Goal: Task Accomplishment & Management: Manage account settings

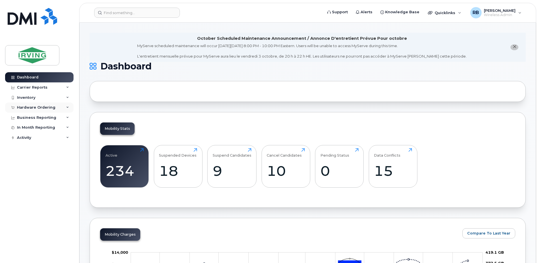
click at [43, 107] on div "Hardware Ordering" at bounding box center [36, 107] width 38 height 5
click at [31, 130] on div "Orders" at bounding box center [27, 128] width 14 height 5
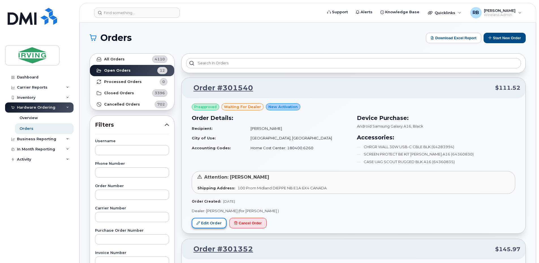
click at [207, 226] on link "Edit Order" at bounding box center [209, 223] width 35 height 10
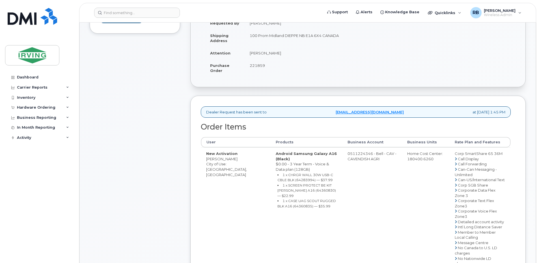
scroll to position [151, 0]
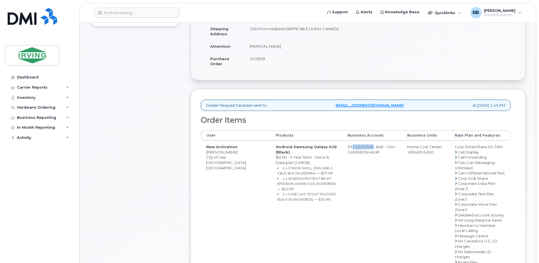
drag, startPoint x: 338, startPoint y: 146, endPoint x: 360, endPoint y: 148, distance: 21.9
click at [360, 148] on td "0511224346 - Bell - CAV - CAVENDISH AGRI" at bounding box center [372, 262] width 60 height 243
copy td "511224346"
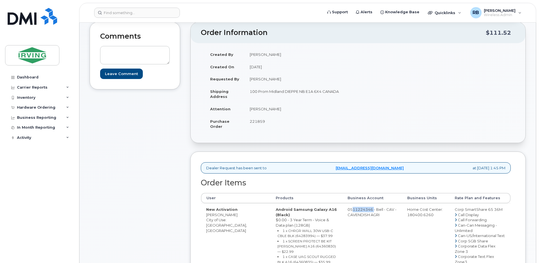
scroll to position [38, 0]
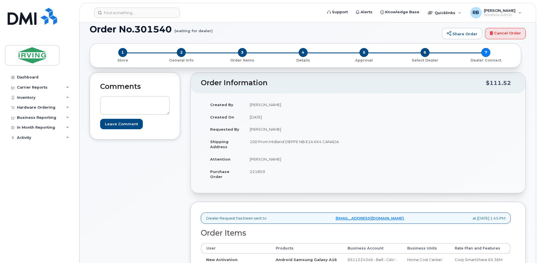
click at [267, 161] on td "[PERSON_NAME]" at bounding box center [299, 159] width 109 height 12
copy tbody "Mark O'Connell"
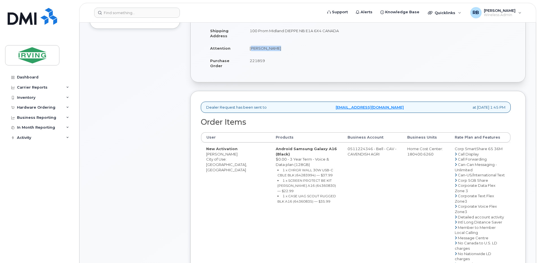
scroll to position [151, 0]
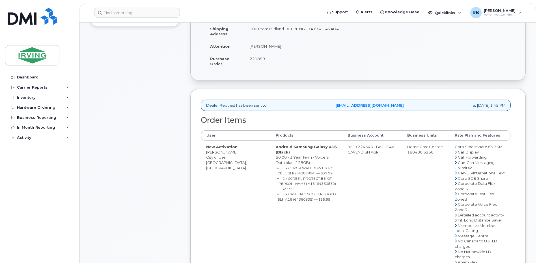
click at [210, 153] on td "New Activation Ethan Gerrits City of Use: Kentville, Nova Scotia" at bounding box center [236, 262] width 70 height 243
copy td "[PERSON_NAME]"
click at [150, 92] on div "Comments Leave Comment" at bounding box center [135, 205] width 90 height 492
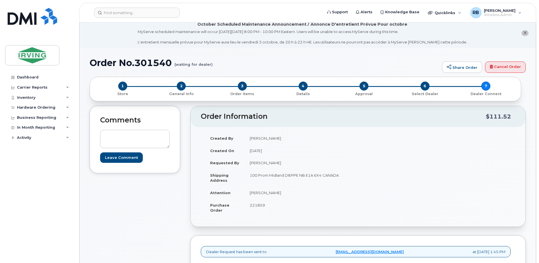
scroll to position [0, 0]
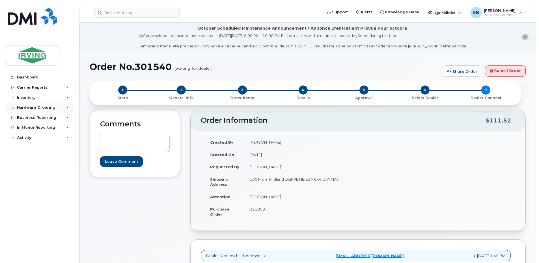
click at [47, 105] on div "Hardware Ordering" at bounding box center [36, 107] width 38 height 5
click at [31, 127] on div "Orders" at bounding box center [27, 128] width 14 height 5
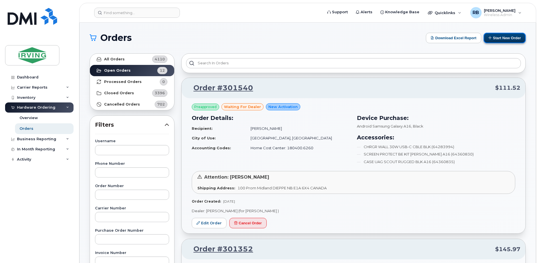
click at [490, 39] on icon at bounding box center [490, 38] width 4 height 4
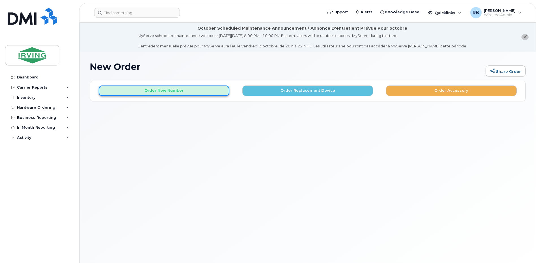
click at [192, 91] on button "Order New Number" at bounding box center [164, 91] width 131 height 10
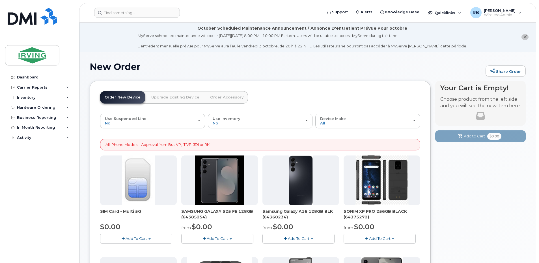
scroll to position [75, 0]
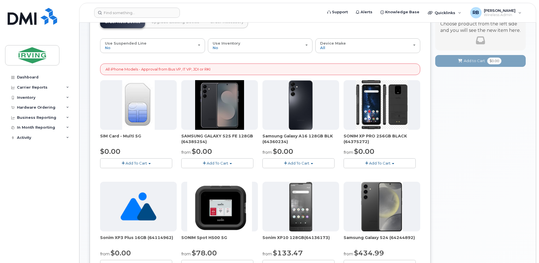
click at [277, 141] on span "Samsung Galaxy A16 128GB BLK (64360234)" at bounding box center [300, 138] width 77 height 11
copy span "64360234"
click at [33, 107] on div "Hardware Ordering" at bounding box center [36, 107] width 38 height 5
click at [25, 130] on div "Orders" at bounding box center [27, 128] width 14 height 5
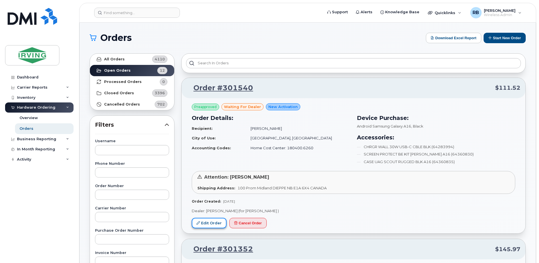
click at [211, 224] on link "Edit Order" at bounding box center [209, 223] width 35 height 10
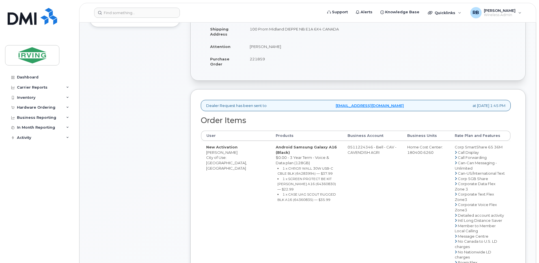
scroll to position [151, 0]
click at [277, 172] on small "1 x CHRGR WALL 30W USB-C CBLE BLK (64283994) — $37.99" at bounding box center [305, 171] width 56 height 10
copy small "64283994"
click at [216, 153] on td "New Activation Ethan Gerrits City of Use: Kentville, Nova Scotia" at bounding box center [236, 262] width 70 height 243
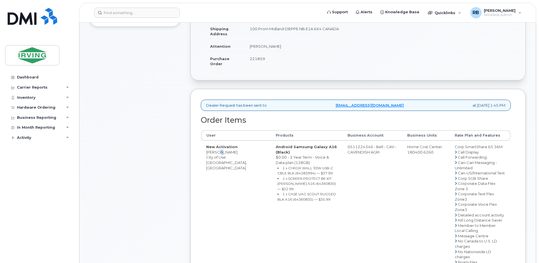
click at [216, 153] on td "New Activation Ethan Gerrits City of Use: Kentville, Nova Scotia" at bounding box center [236, 262] width 70 height 243
copy td "[PERSON_NAME]"
click at [278, 173] on small "1 x CHRGR WALL 30W USB-C CBLE BLK (64283994) — $37.99" at bounding box center [305, 171] width 56 height 10
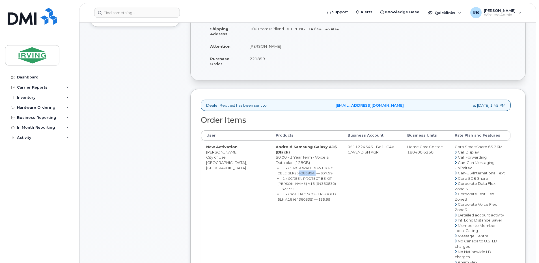
copy small "64283994"
click at [277, 183] on small "1 x SCREEN PROTECT BE KIT [PERSON_NAME] A16 (64360830) — $22.99" at bounding box center [306, 184] width 59 height 15
copy small "64360830"
click at [280, 193] on small "1 x CASE UAG SCOUT RUGGED BLK A16 (64360835) — $35.99" at bounding box center [306, 197] width 59 height 10
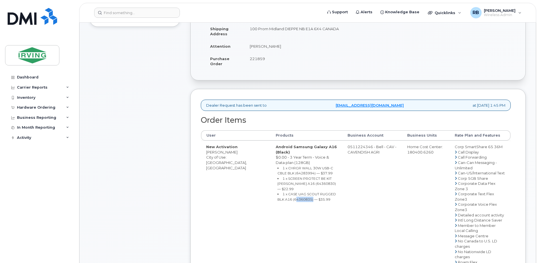
click at [280, 193] on small "1 x CASE UAG SCOUT RUGGED BLK A16 (64360835) — $35.99" at bounding box center [306, 197] width 59 height 10
copy small "64360835"
click at [342, 148] on td "0511224346 - Bell - CAV - CAVENDISH AGRI" at bounding box center [372, 262] width 60 height 243
drag, startPoint x: 338, startPoint y: 148, endPoint x: 362, endPoint y: 147, distance: 24.3
click at [362, 147] on td "0511224346 - Bell - CAV - CAVENDISH AGRI" at bounding box center [372, 262] width 60 height 243
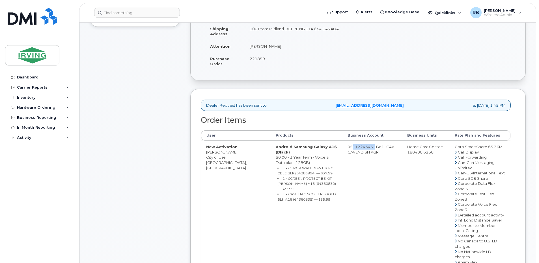
copy td "511224346"
click at [139, 96] on div "Comments Leave Comment" at bounding box center [135, 205] width 90 height 492
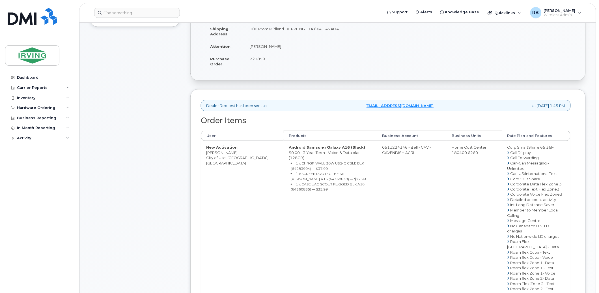
scroll to position [67, 0]
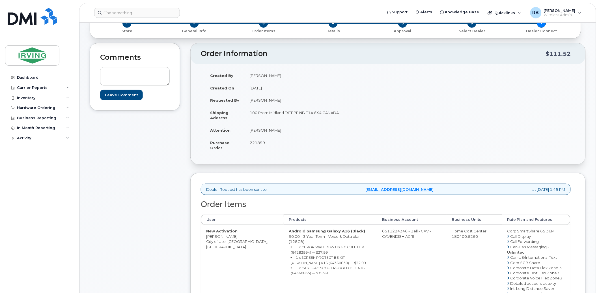
click at [170, 177] on div "Comments Leave Comment" at bounding box center [135, 270] width 90 height 455
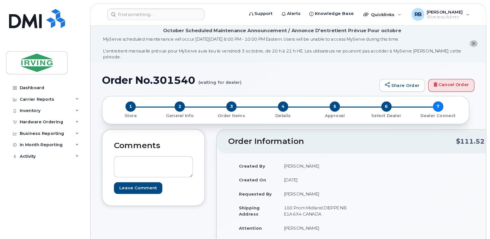
scroll to position [0, 0]
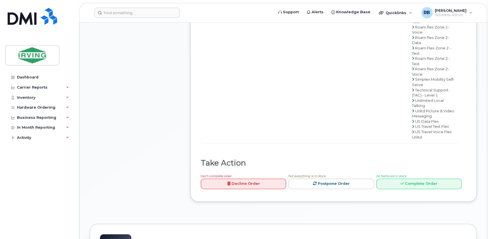
scroll to position [548, 0]
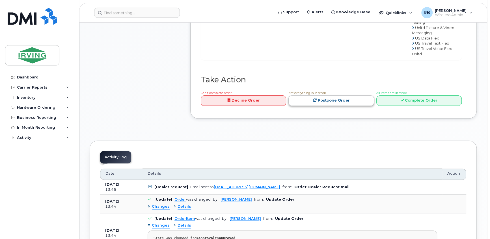
click at [356, 99] on link "Postpone Order" at bounding box center [330, 101] width 85 height 10
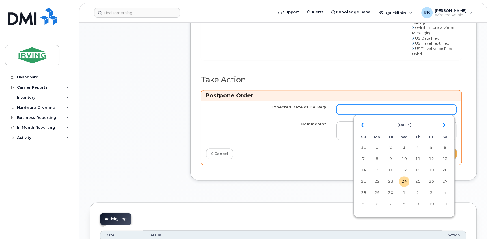
click at [417, 110] on input "Expected Date of Delivery" at bounding box center [396, 110] width 120 height 10
click at [438, 120] on table "« September 2025 » Su Mo Tu We Th Fr Sa 31 1 2 3 4 5 6 7 8 9 10 11 12 13 14 15 …" at bounding box center [404, 164] width 98 height 97
click at [403, 206] on td "8" at bounding box center [404, 204] width 10 height 10
type input "2025-10-08"
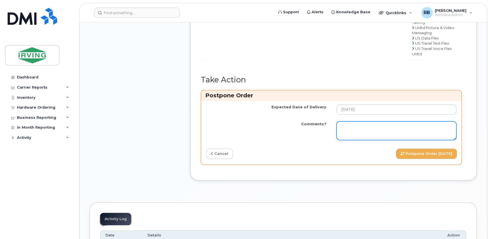
click at [366, 128] on textarea "Comments?" at bounding box center [396, 131] width 120 height 19
click at [356, 123] on textarea "Comments?" at bounding box center [396, 131] width 120 height 19
paste textarea "The order has been placed; however, the A16 phone and accessories are currently…"
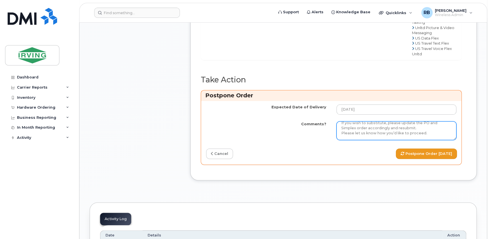
type textarea "The order has been placed; however, the A16 phone and accessories are currently…"
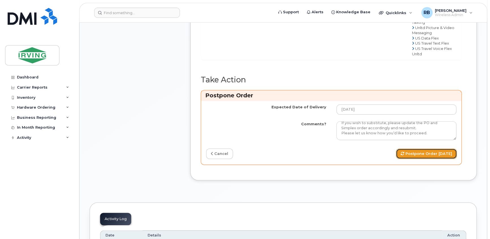
click at [409, 152] on button "Postpone Order 2025-10-08" at bounding box center [426, 154] width 61 height 10
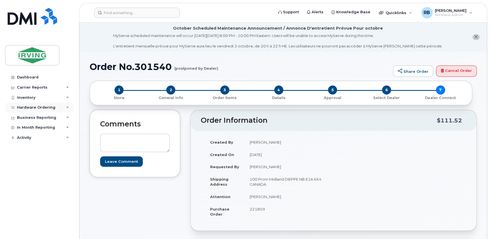
click at [42, 103] on div "Hardware Ordering" at bounding box center [39, 108] width 68 height 10
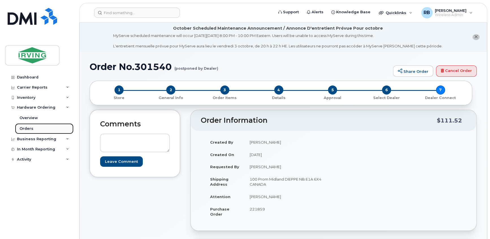
click at [28, 131] on link "Orders" at bounding box center [44, 129] width 59 height 11
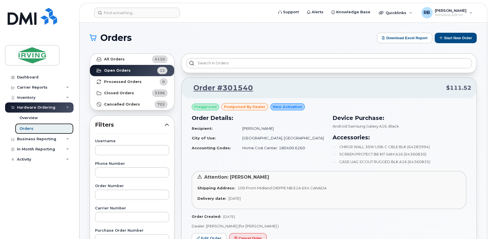
click at [26, 127] on div "Orders" at bounding box center [27, 128] width 14 height 5
click at [120, 59] on strong "All Orders" at bounding box center [114, 59] width 21 height 5
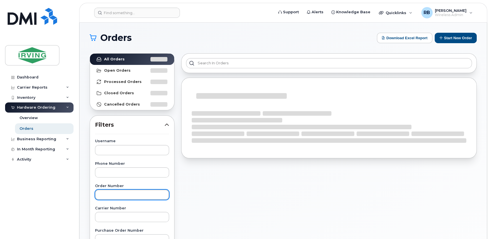
click at [111, 191] on input "text" at bounding box center [132, 195] width 74 height 10
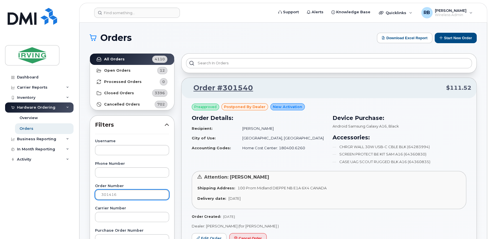
type input "301416"
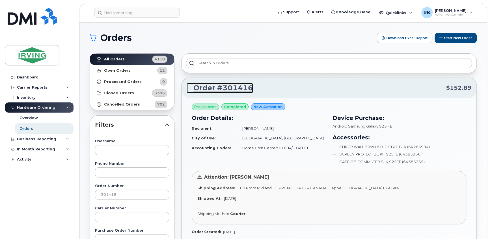
click at [217, 90] on link "Order #301416" at bounding box center [220, 88] width 66 height 10
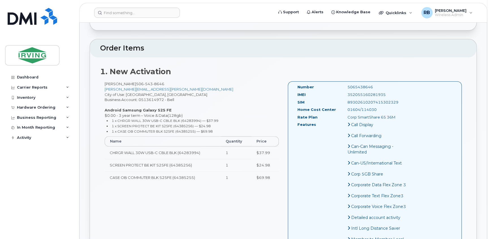
scroll to position [205, 0]
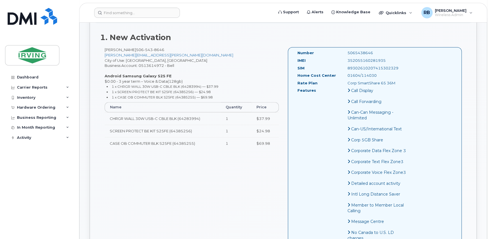
click at [190, 119] on td "CHRGR WALL 30W USB-C CBLE BLK (64283994)" at bounding box center [163, 118] width 116 height 12
copy td "64283994"
click at [37, 107] on div "Hardware Ordering" at bounding box center [36, 107] width 38 height 5
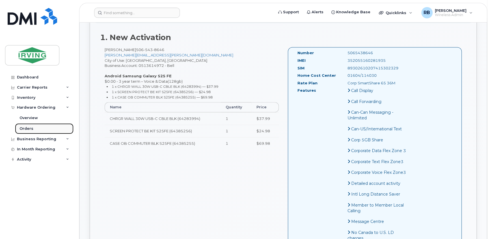
click at [26, 129] on div "Orders" at bounding box center [27, 128] width 14 height 5
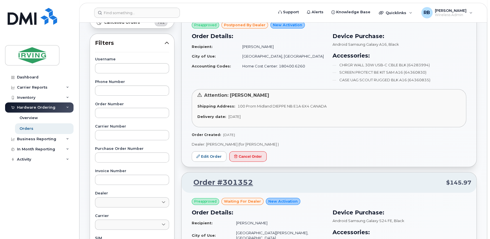
scroll to position [105, 0]
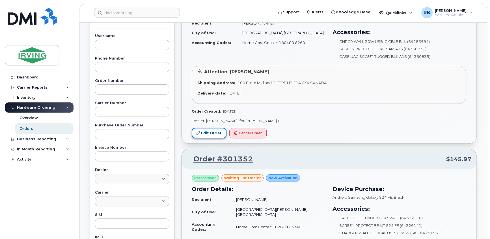
click at [208, 133] on link "Edit Order" at bounding box center [209, 133] width 35 height 10
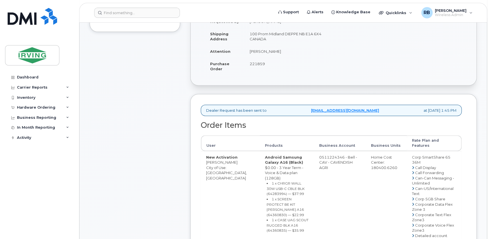
scroll to position [68, 0]
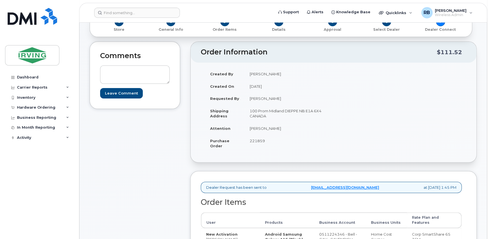
click at [256, 142] on span "221859" at bounding box center [257, 141] width 15 height 5
copy span "221859"
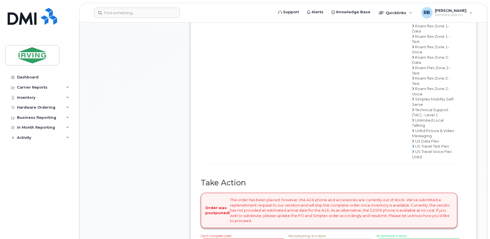
scroll to position [445, 0]
